Goal: Information Seeking & Learning: Learn about a topic

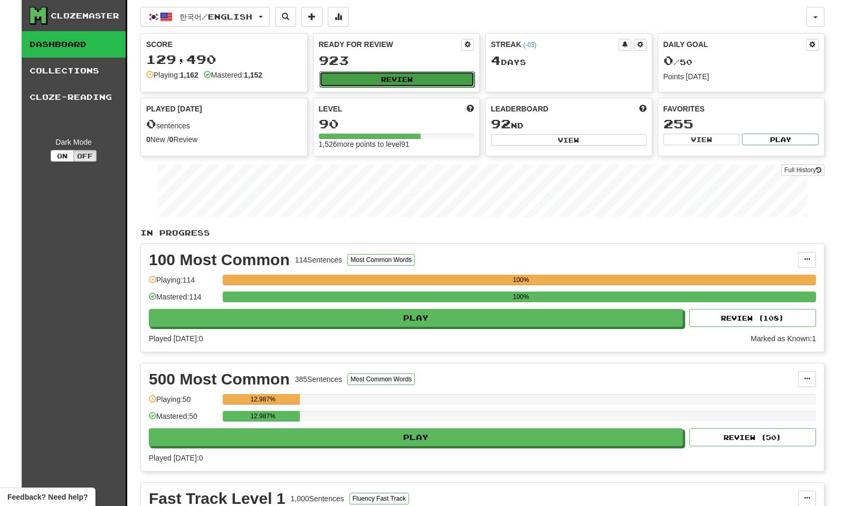
click at [374, 81] on button "Review" at bounding box center [397, 79] width 156 height 16
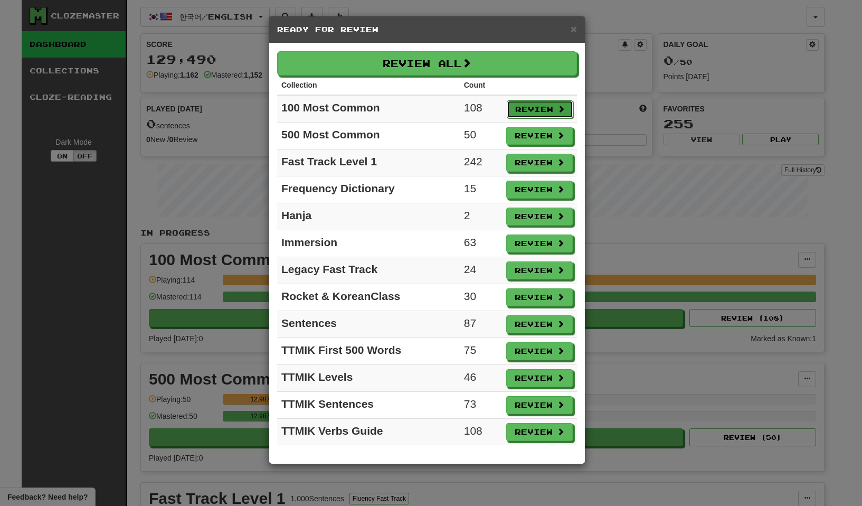
click at [534, 107] on button "Review" at bounding box center [540, 109] width 67 height 18
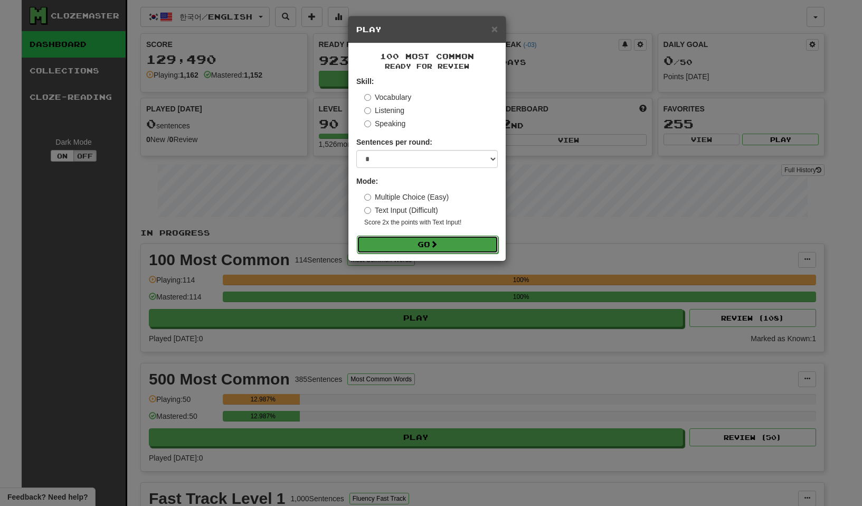
click at [418, 243] on button "Go" at bounding box center [428, 245] width 142 height 18
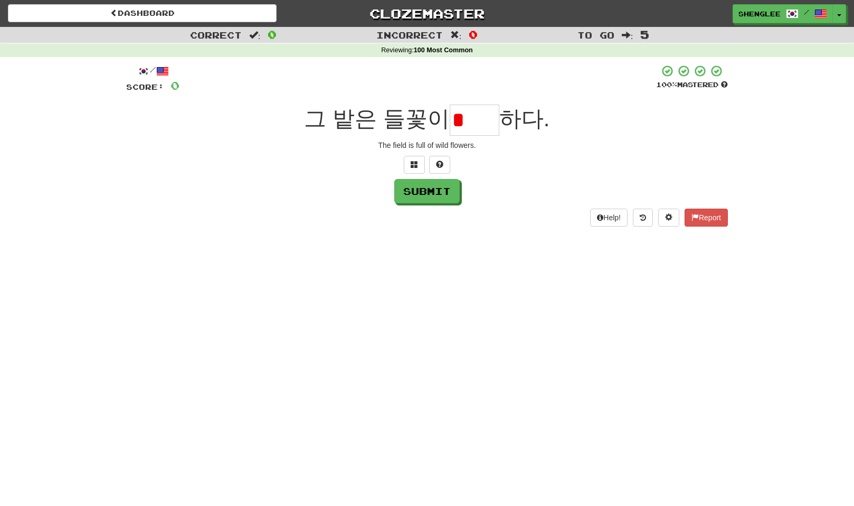
type input "*"
click at [416, 157] on button at bounding box center [414, 165] width 21 height 18
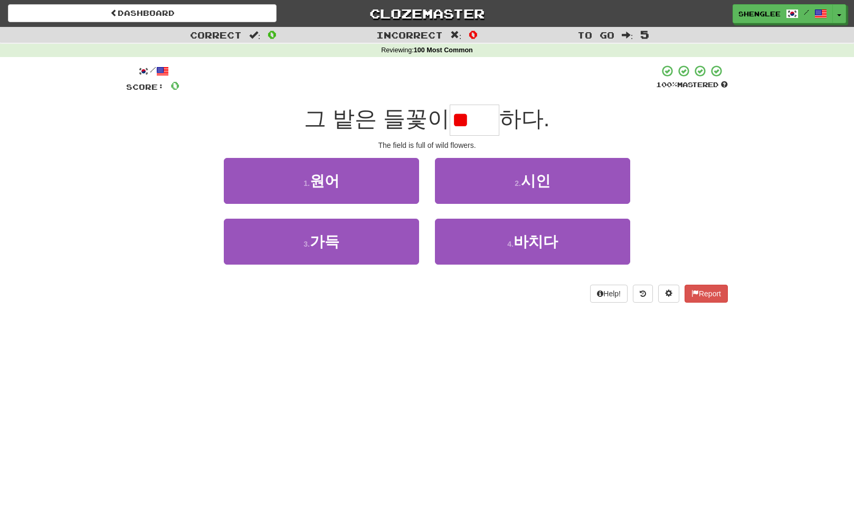
type input "**"
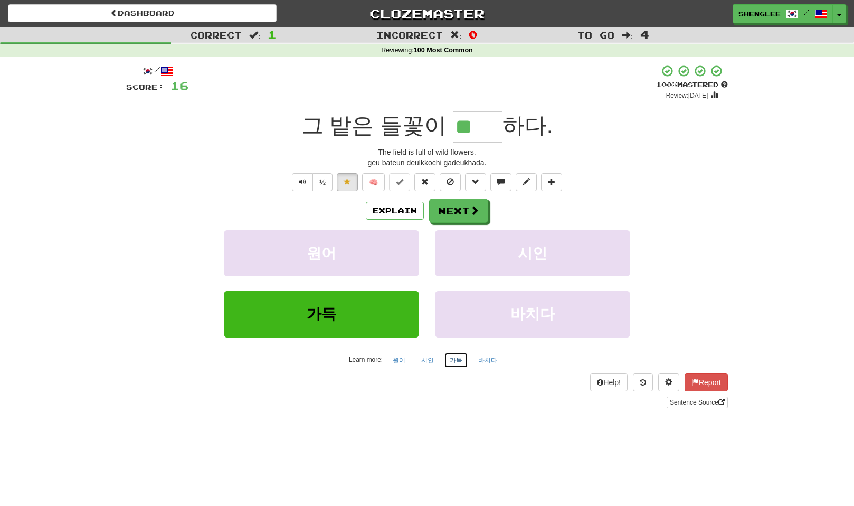
click at [455, 358] on button "가득" at bounding box center [456, 360] width 24 height 16
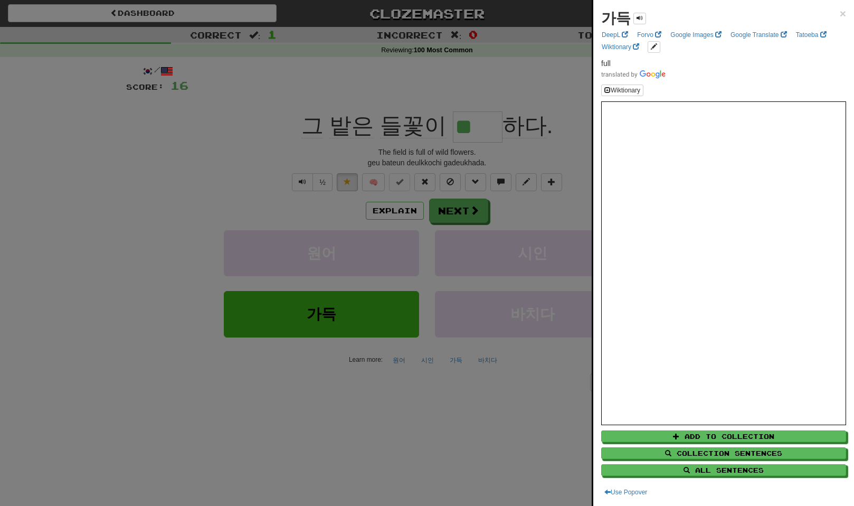
click at [148, 133] on div at bounding box center [427, 253] width 854 height 506
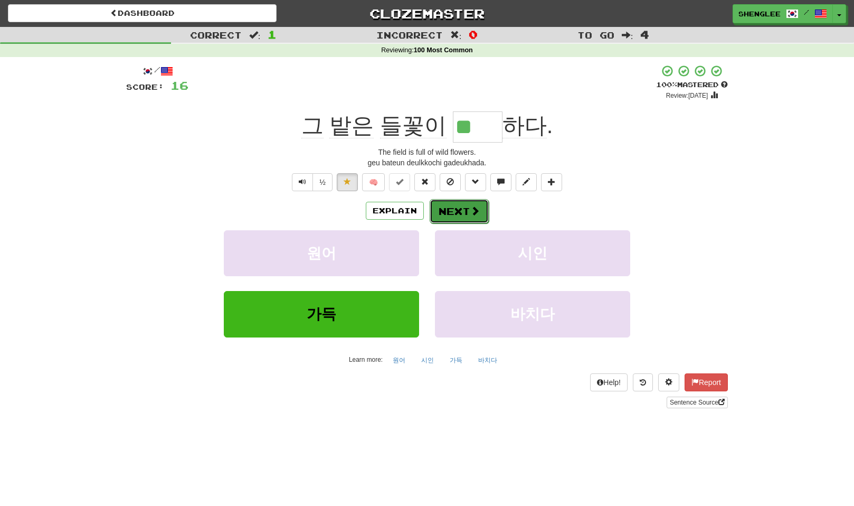
click at [464, 211] on button "Next" at bounding box center [459, 211] width 59 height 24
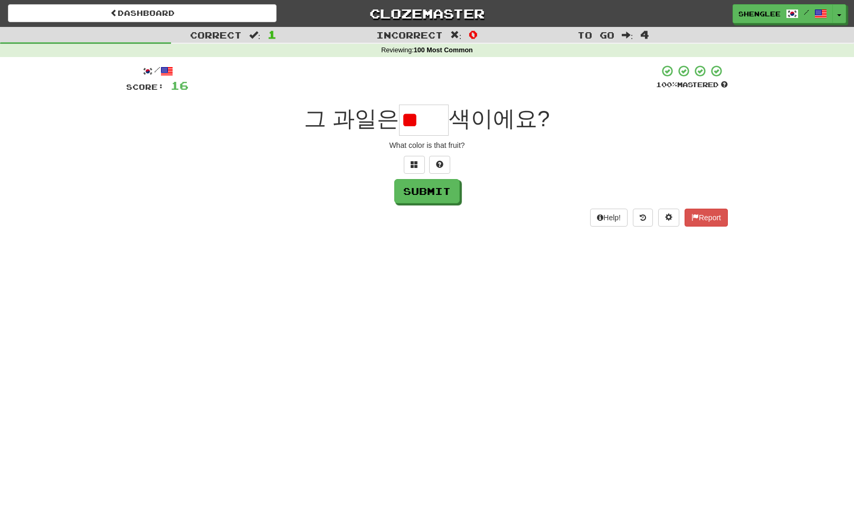
type input "*"
click at [411, 161] on span at bounding box center [414, 164] width 7 height 7
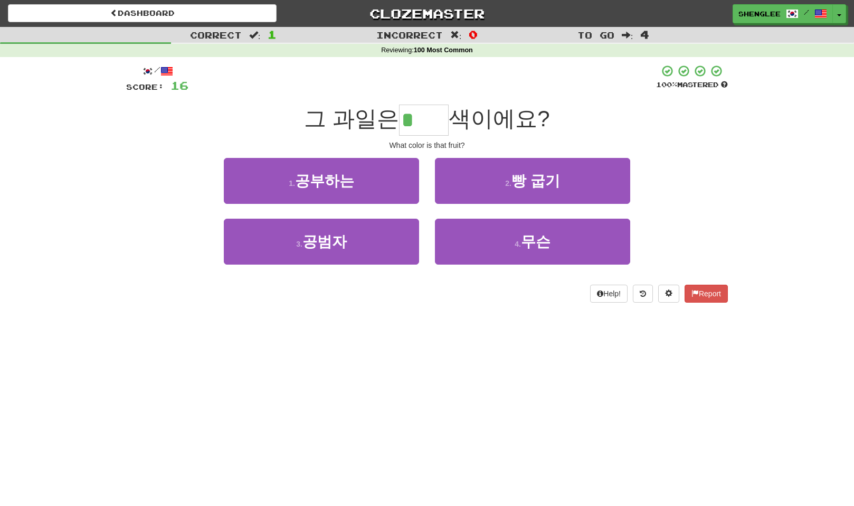
click at [429, 123] on input "*" at bounding box center [424, 120] width 50 height 31
type input "**"
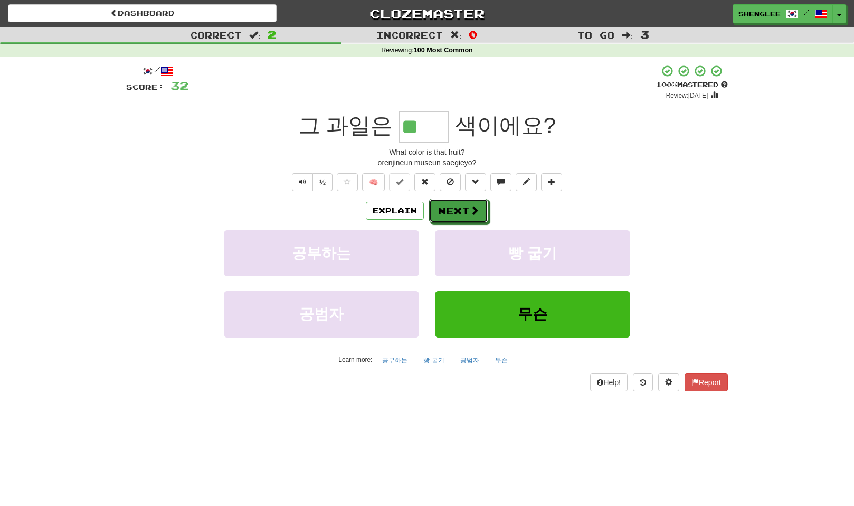
click at [464, 210] on button "Next" at bounding box center [458, 211] width 59 height 24
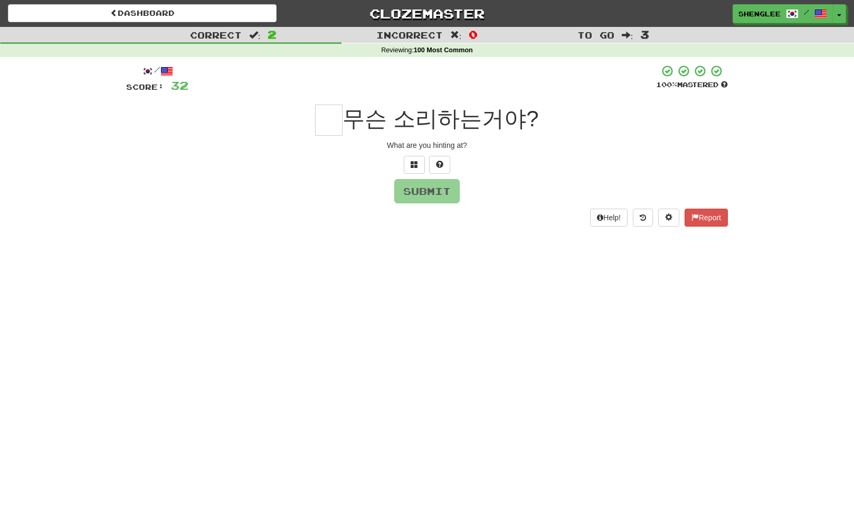
type input "*"
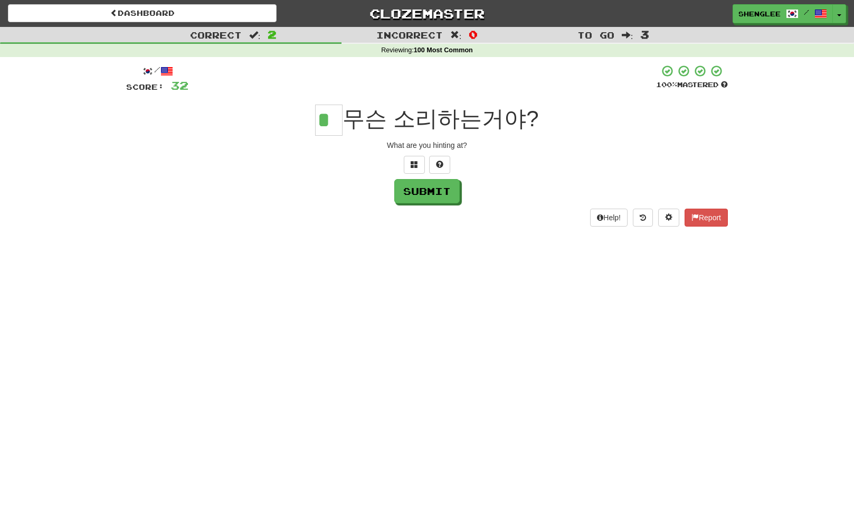
type input "*"
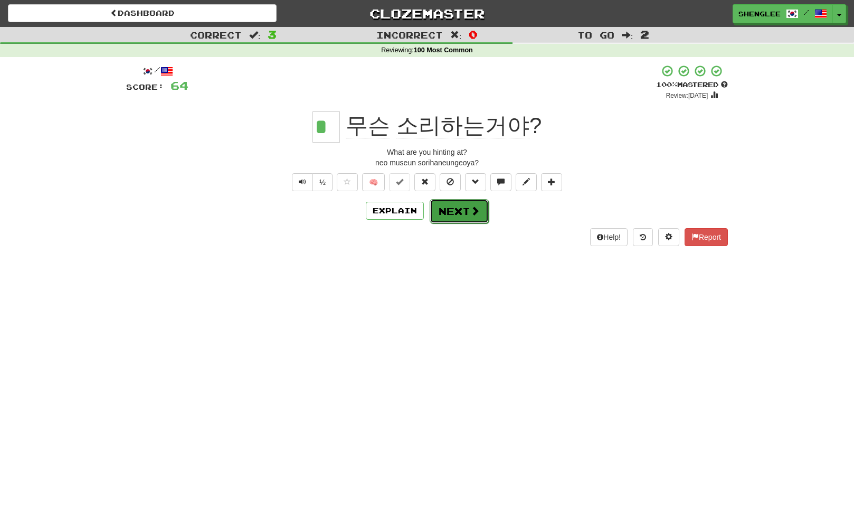
click at [475, 206] on span at bounding box center [475, 211] width 10 height 10
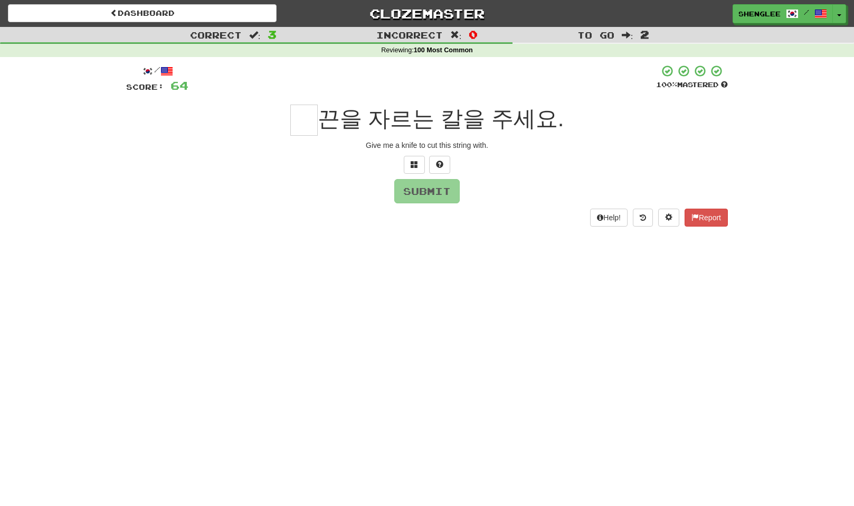
click at [24, 277] on div "Dashboard Clozemaster shenglee / Toggle Dropdown Dashboard Leaderboard Activity…" at bounding box center [427, 253] width 854 height 506
click at [303, 113] on input "text" at bounding box center [303, 120] width 27 height 31
type input "*"
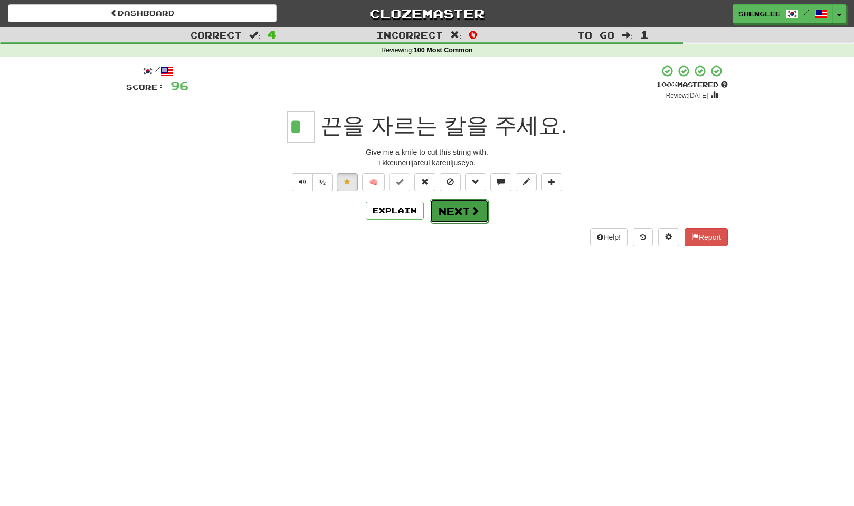
click at [464, 209] on button "Next" at bounding box center [459, 211] width 59 height 24
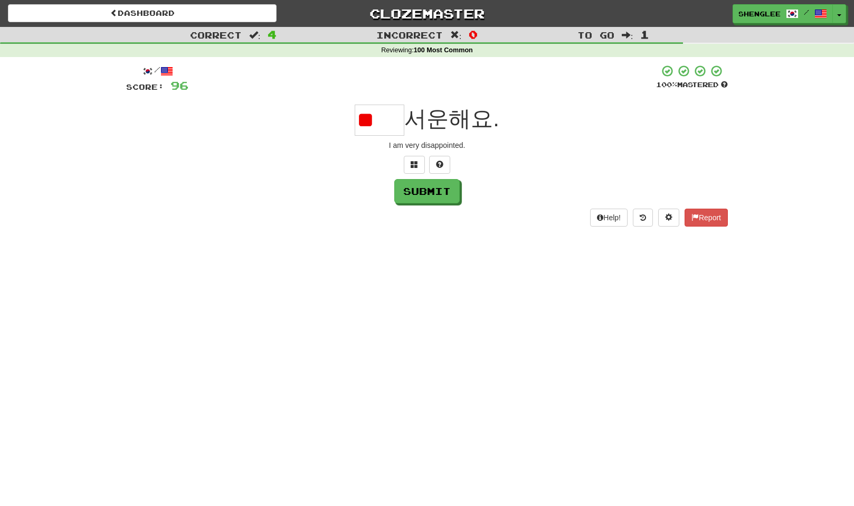
type input "**"
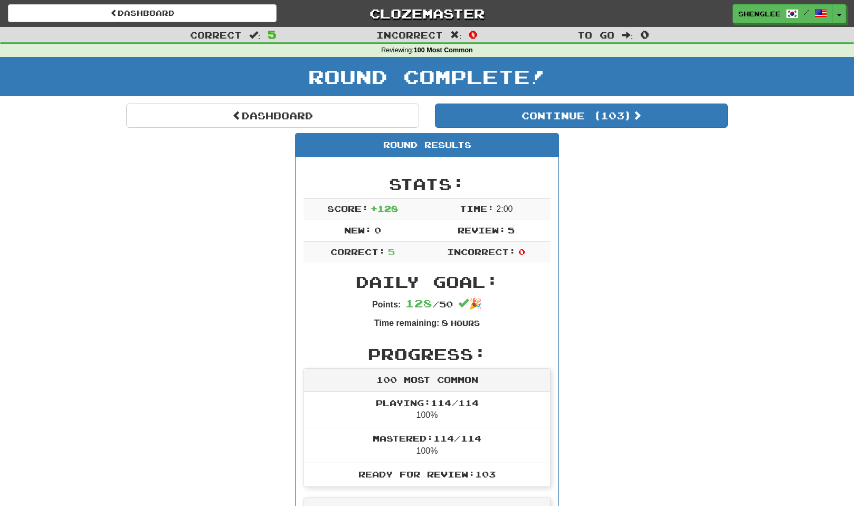
click at [58, 260] on div "Correct : 5 Incorrect : 0 To go : 0 Reviewing : 100 Most Common Round Complete!…" at bounding box center [427, 471] width 854 height 888
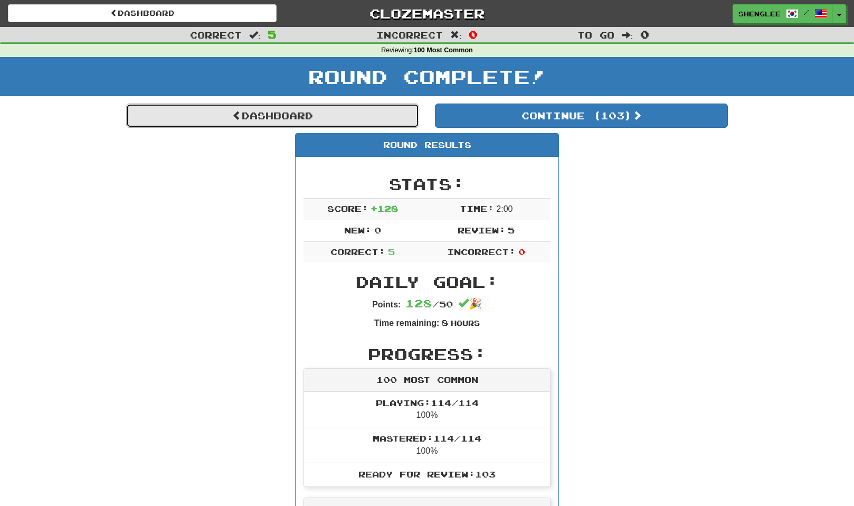
click at [280, 116] on link "Dashboard" at bounding box center [272, 115] width 293 height 24
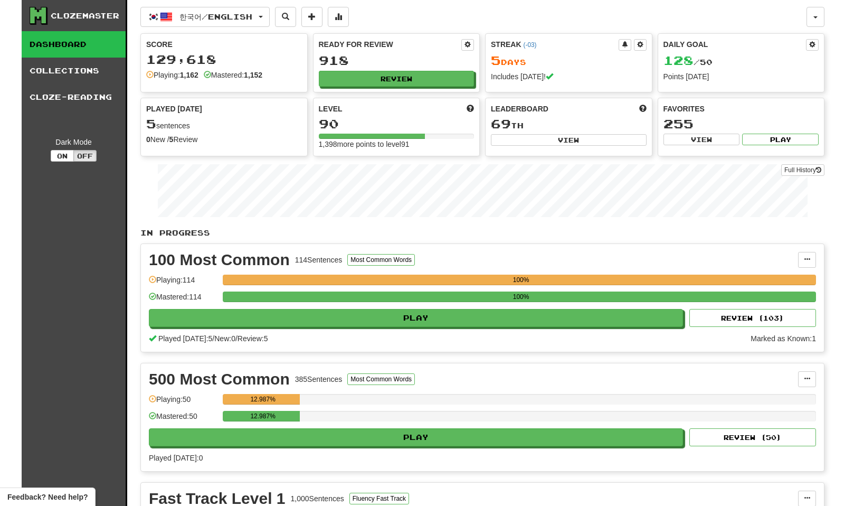
drag, startPoint x: 93, startPoint y: 265, endPoint x: 98, endPoint y: 260, distance: 6.4
click at [270, 16] on button "한국어 / English" at bounding box center [204, 17] width 129 height 20
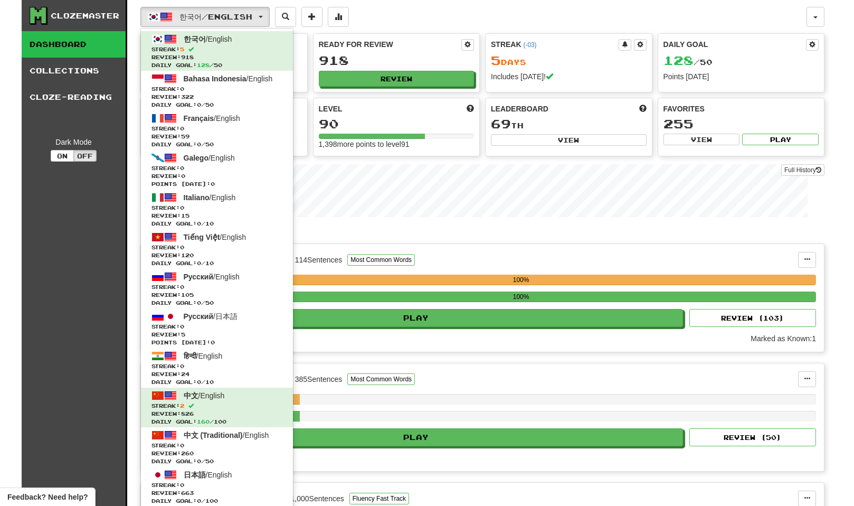
click at [459, 11] on div "한국어 / English 한국어 / English Streak: 5 Review: 918 Daily Goal: 128 / 50 Bahasa I…" at bounding box center [473, 17] width 666 height 20
